Goal: Transaction & Acquisition: Purchase product/service

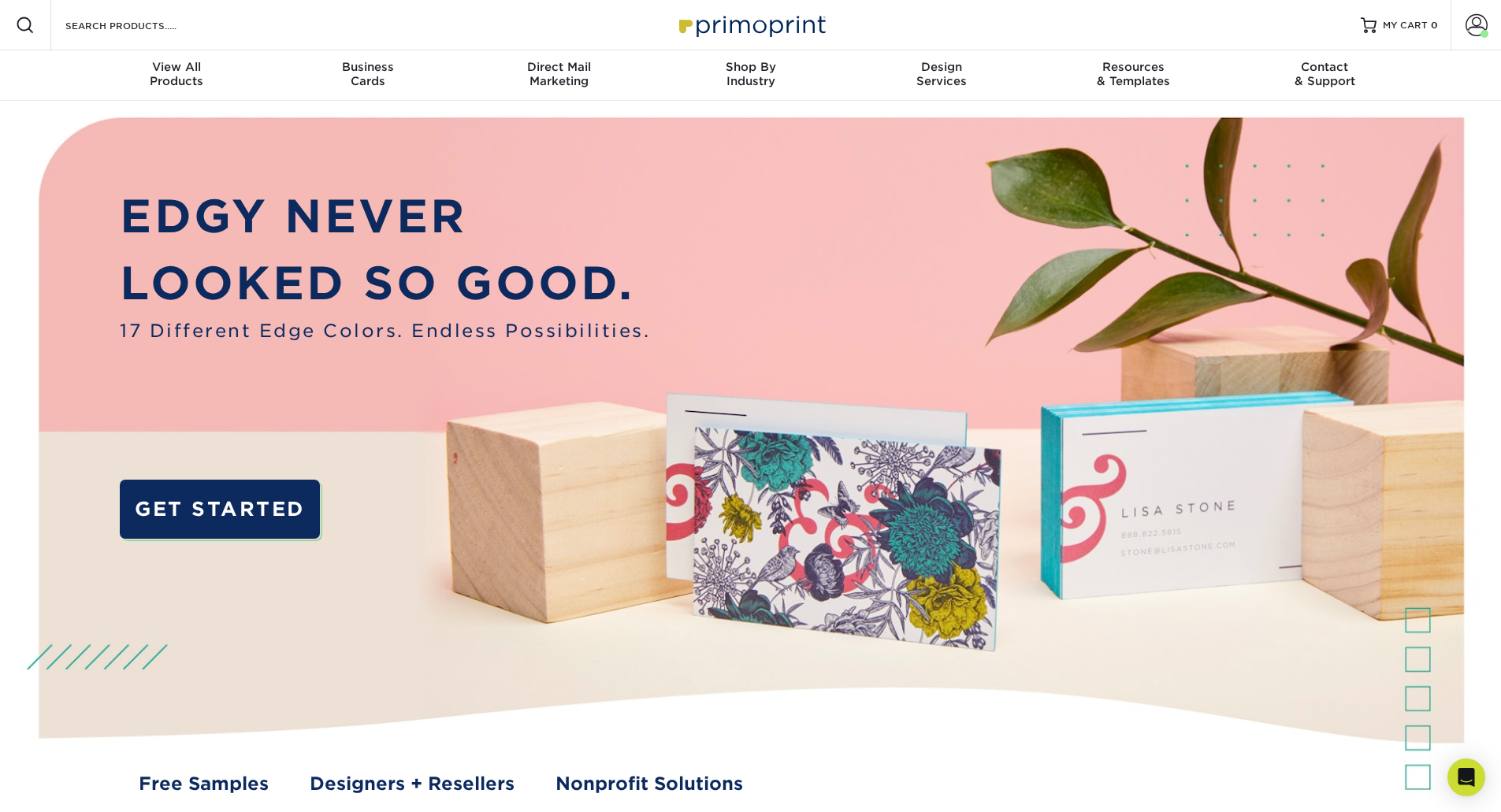
click at [64, 125] on img at bounding box center [750, 472] width 1486 height 742
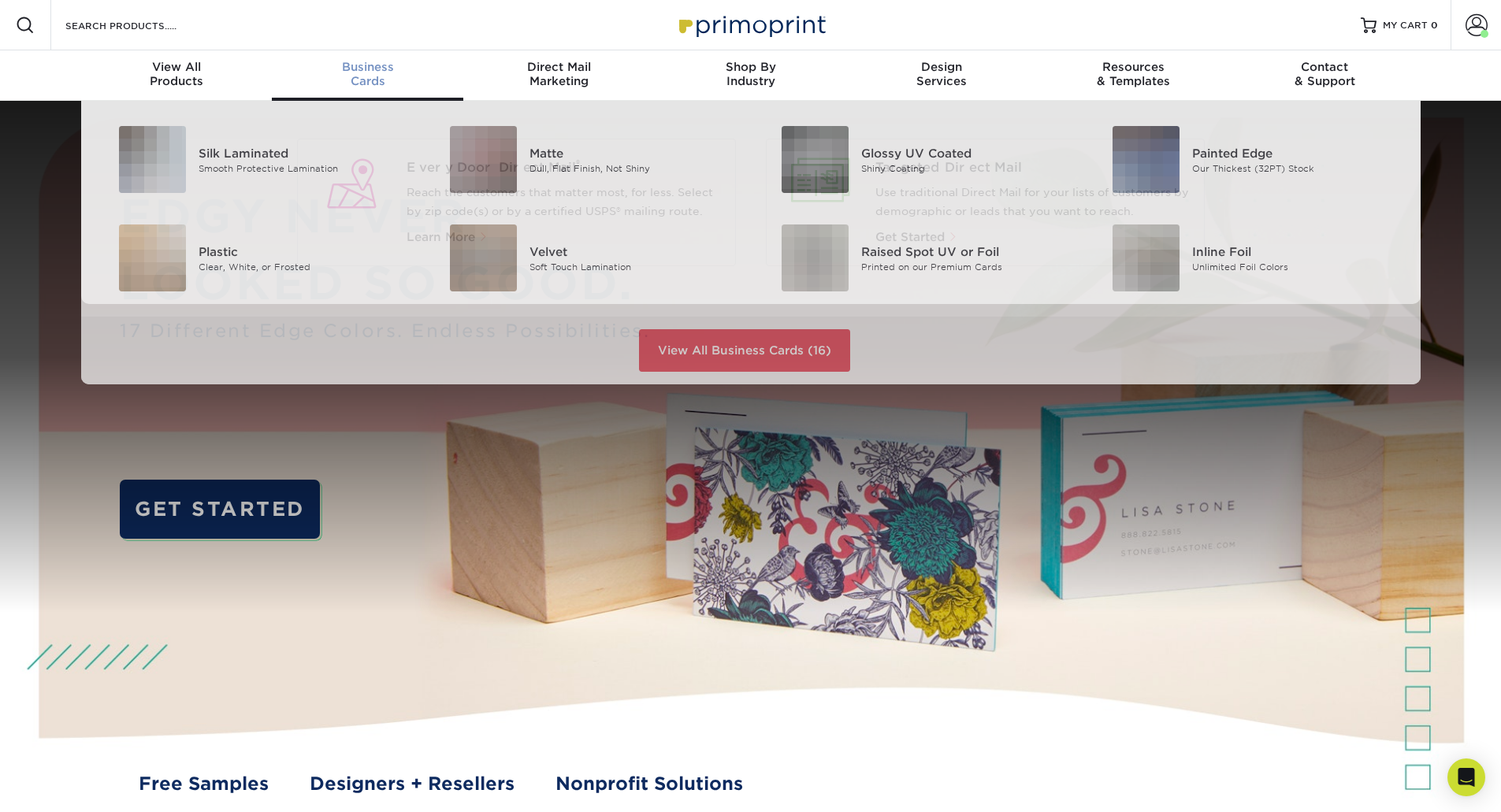
click at [375, 95] on link "Business Cards" at bounding box center [367, 75] width 192 height 50
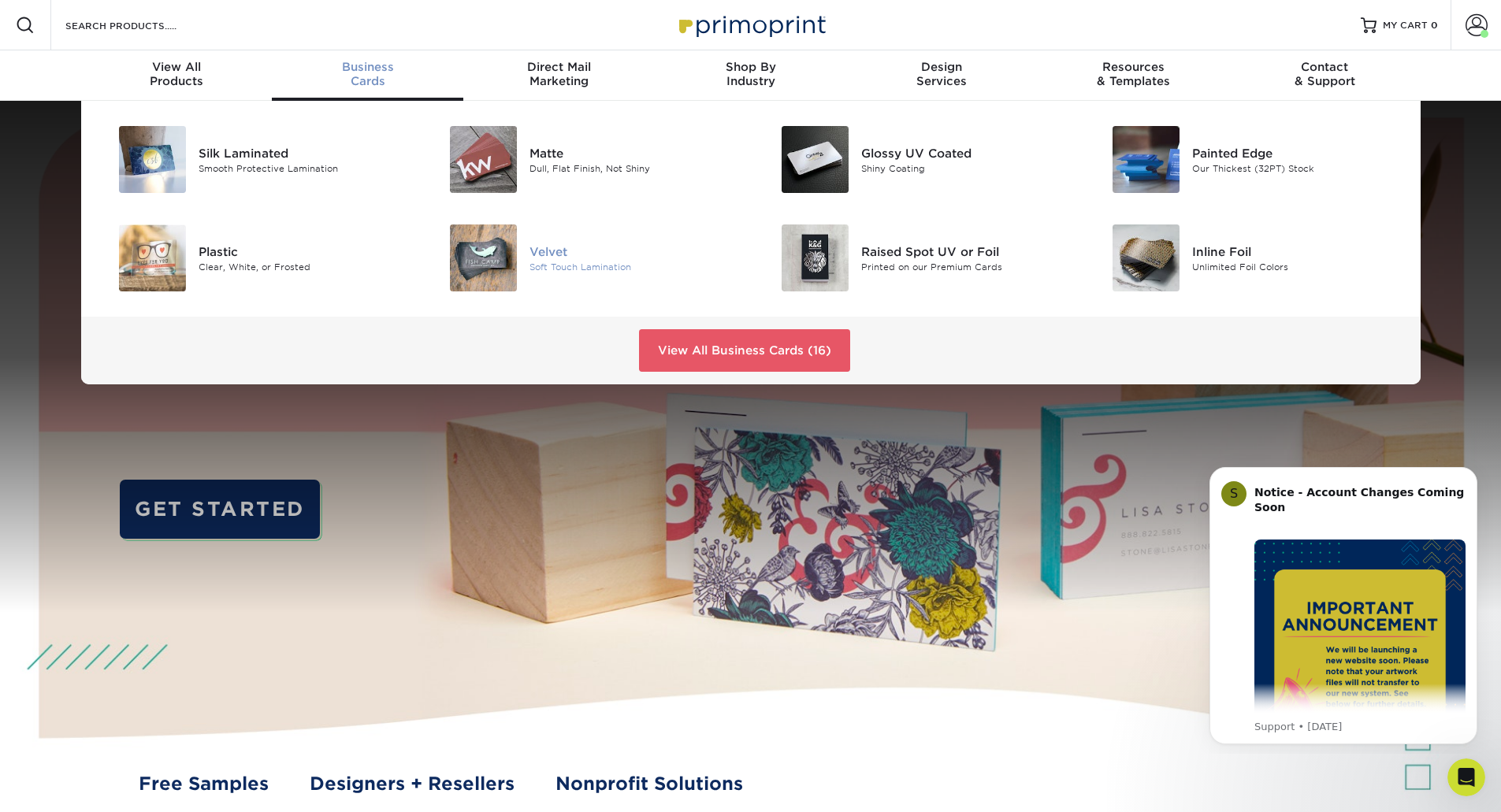
click at [576, 259] on div "Velvet" at bounding box center [633, 251] width 209 height 17
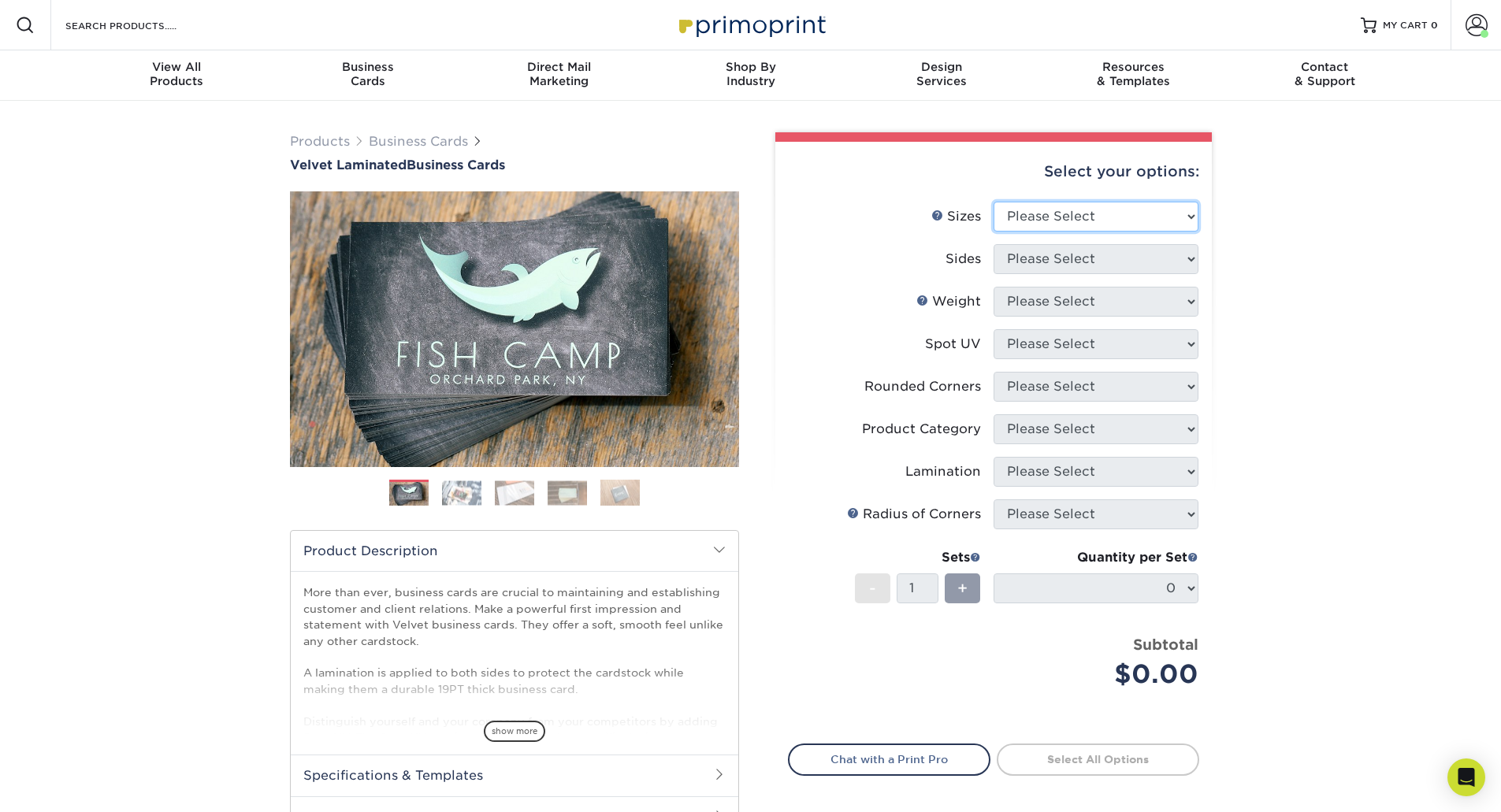
click at [1079, 214] on select "Please Select 1.5" x 3.5" - Mini 1.75" x 3.5" - Mini 2" x 2" - Square 2" x 3" -…" at bounding box center [1096, 216] width 205 height 30
select select "2.00x3.50"
click at [994, 201] on select "Please Select 1.5" x 3.5" - Mini 1.75" x 3.5" - Mini 2" x 2" - Square 2" x 3" -…" at bounding box center [1096, 216] width 205 height 30
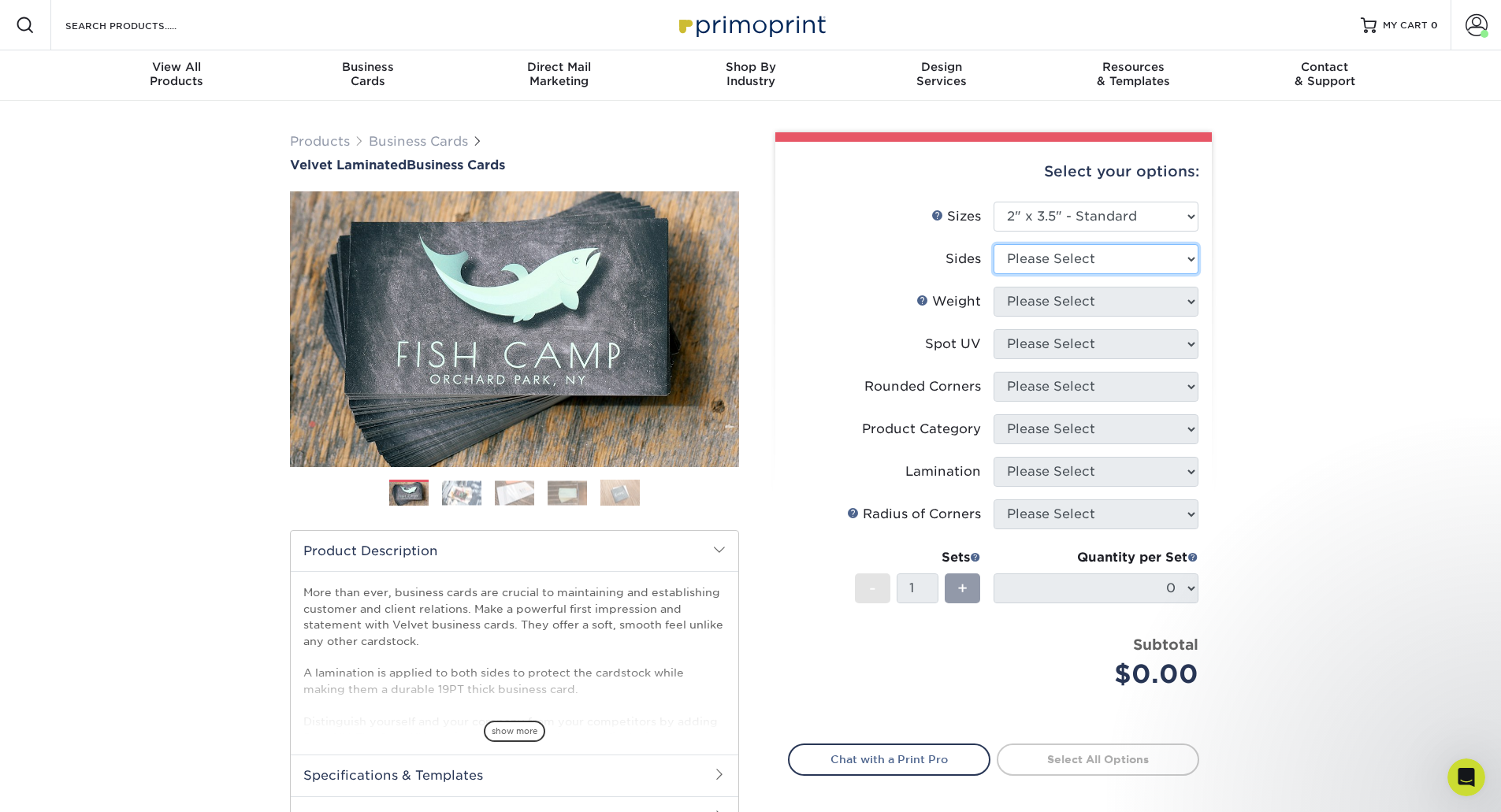
click at [1066, 259] on select "Please Select Print Both Sides Print Front Only" at bounding box center [1096, 260] width 205 height 30
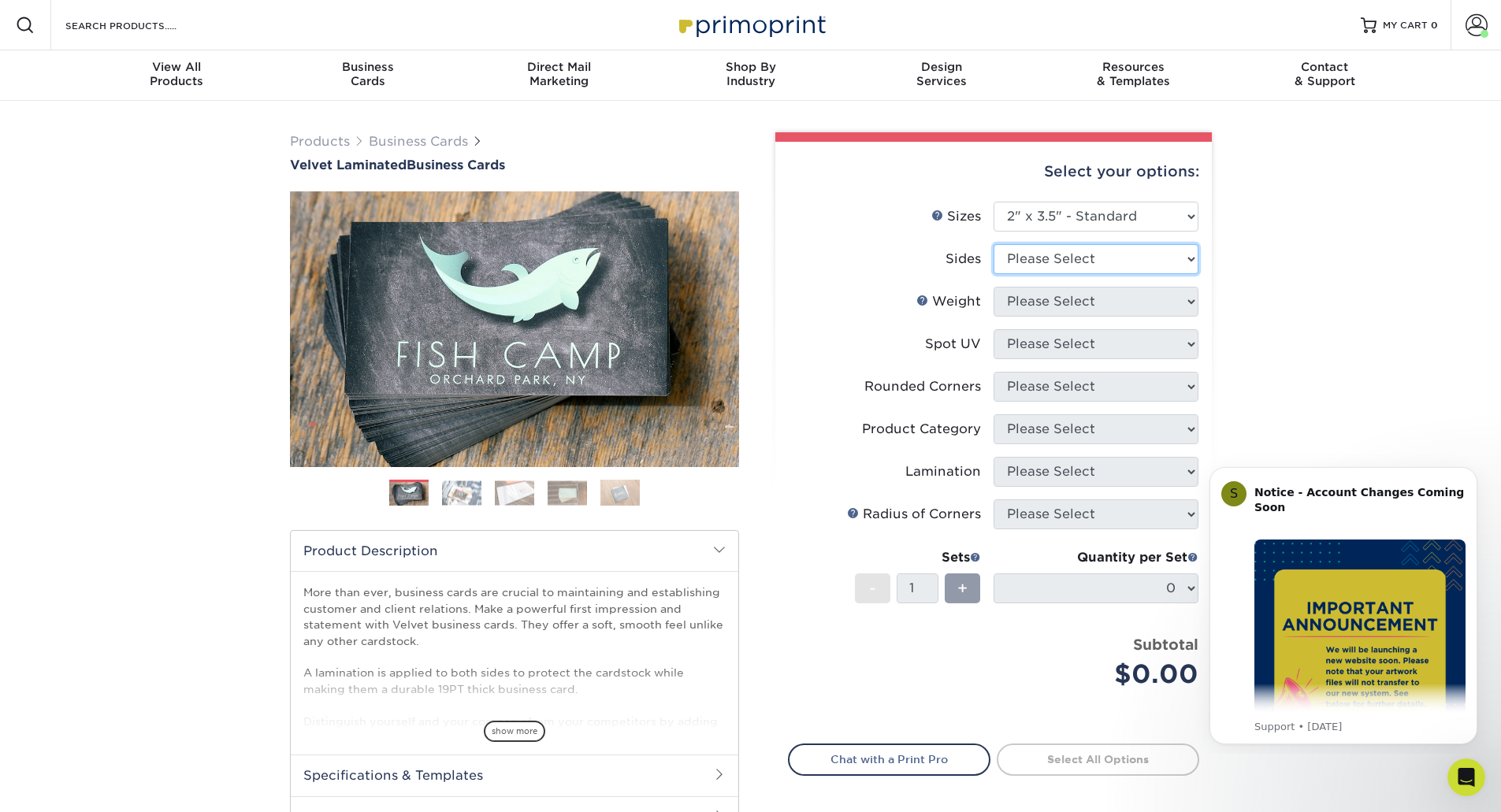
select select "32d3c223-f82c-492b-b915-ba065a00862f"
click at [994, 245] on select "Please Select Print Both Sides Print Front Only" at bounding box center [1096, 260] width 205 height 30
